Goal: Find specific page/section: Find specific page/section

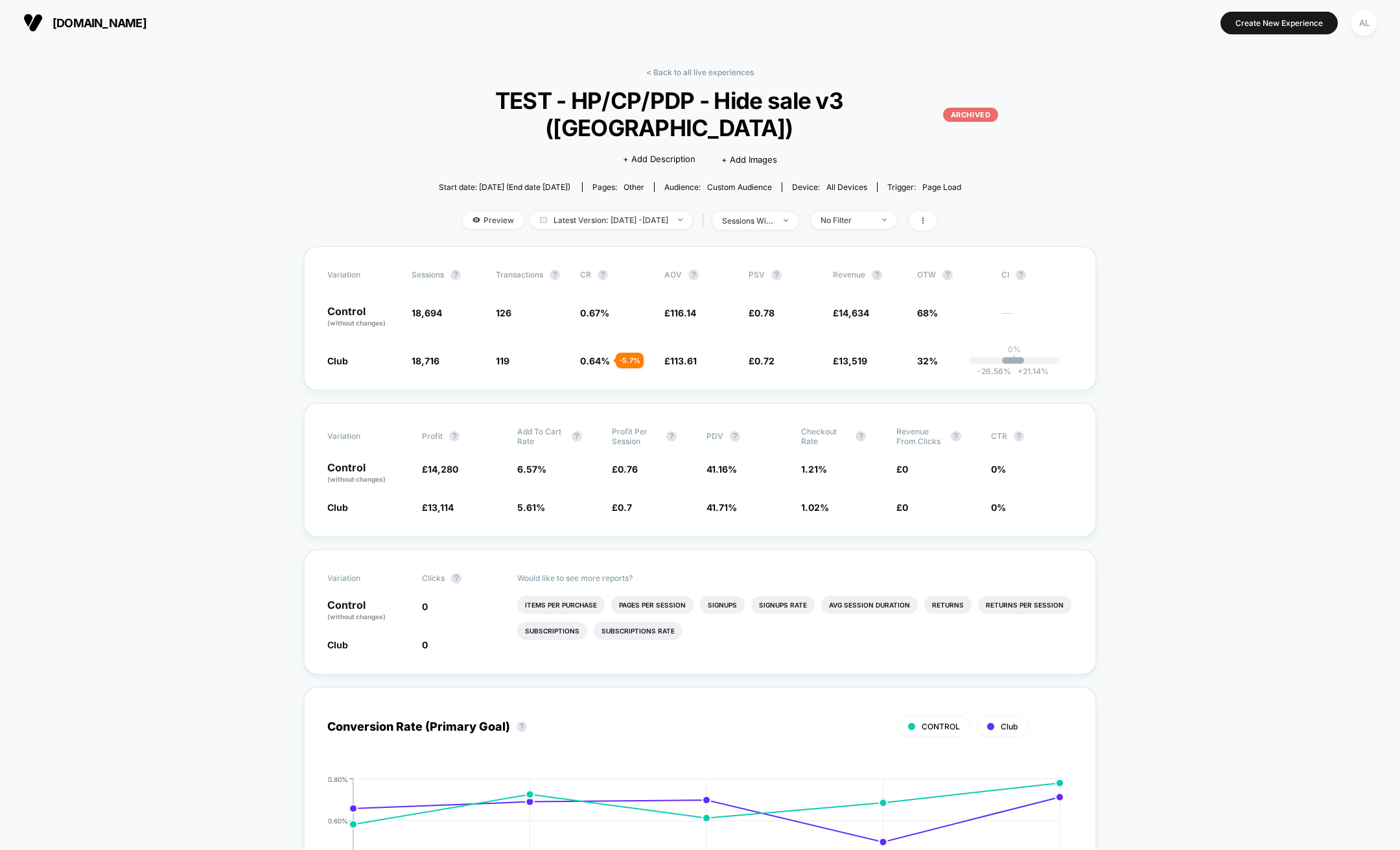
click at [680, 78] on div "< Back to all live experiences TEST - HP/CP/PDP - Hide sale v3 ([GEOGRAPHIC_DAT…" at bounding box center [700, 157] width 663 height 179
click at [679, 74] on link "< Back to all live experiences" at bounding box center [700, 72] width 107 height 10
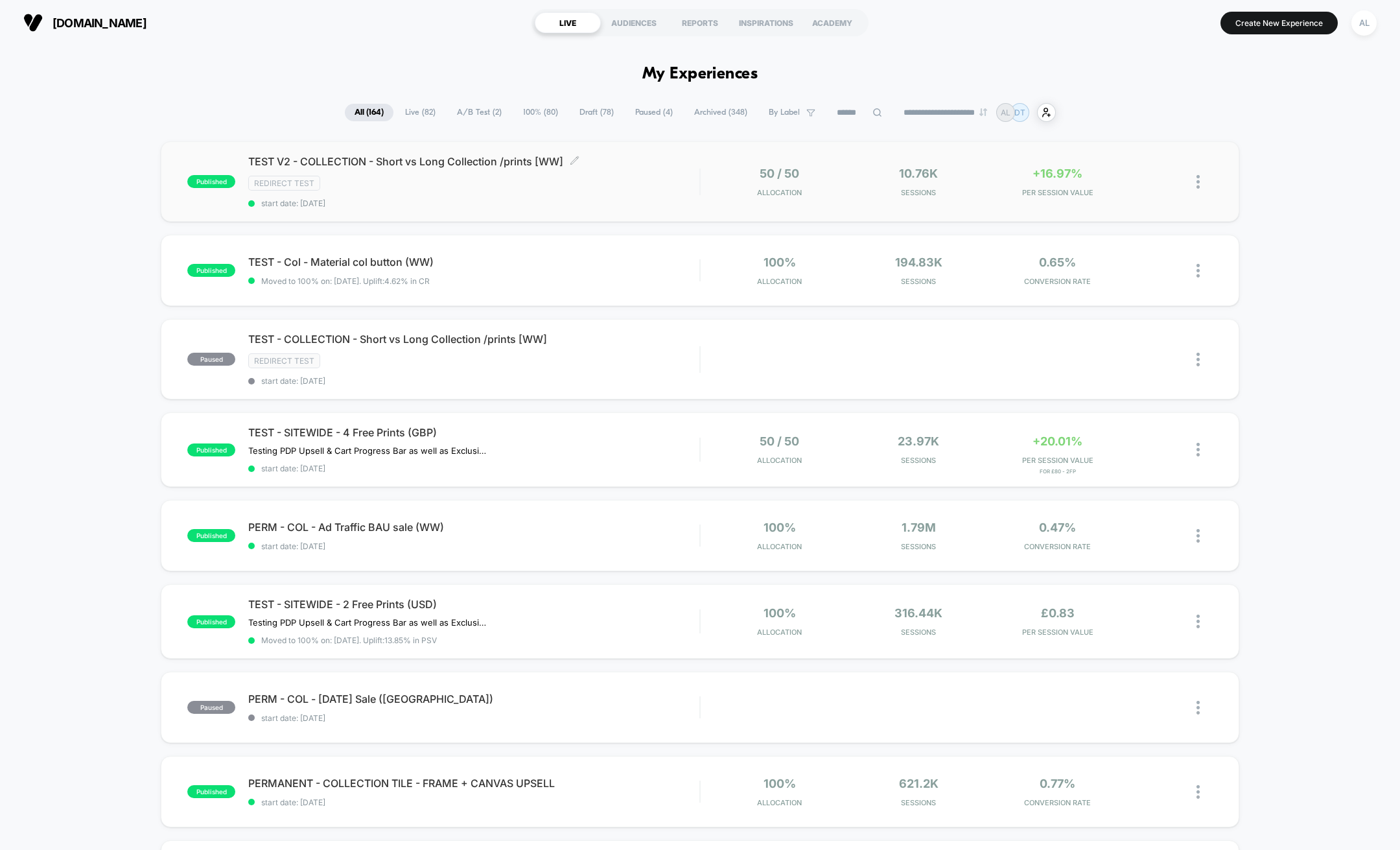
click at [631, 194] on div "TEST V2 - COLLECTION - Short vs Long Collection /prints [WW] Click to edit expe…" at bounding box center [473, 182] width 451 height 53
